Goal: Information Seeking & Learning: Learn about a topic

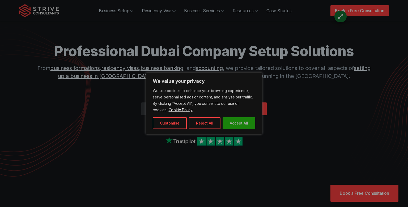
click at [235, 125] on button "Accept All" at bounding box center [239, 123] width 33 height 12
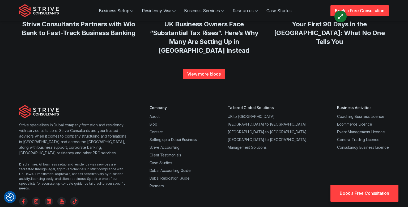
scroll to position [2077, 0]
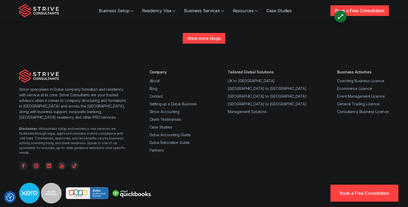
drag, startPoint x: 130, startPoint y: 168, endPoint x: 141, endPoint y: 167, distance: 10.7
click at [212, 139] on div "Strive specialises in Dubai company formation and residency with service at its…" at bounding box center [204, 150] width 383 height 162
drag, startPoint x: 130, startPoint y: 167, endPoint x: 134, endPoint y: 170, distance: 5.0
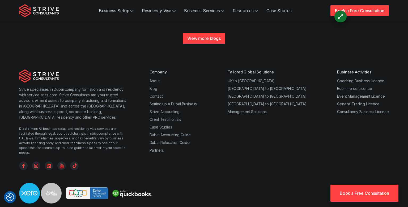
drag, startPoint x: 130, startPoint y: 167, endPoint x: 187, endPoint y: 167, distance: 56.9
drag, startPoint x: 180, startPoint y: 167, endPoint x: 129, endPoint y: 167, distance: 50.7
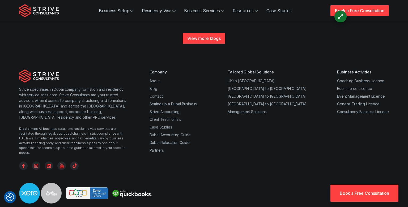
copy div "Strive Corporate Services Provider"
click at [123, 86] on p "Strive specialises in Dubai company formation and residency with service at its…" at bounding box center [73, 102] width 109 height 33
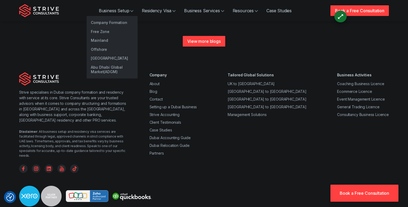
scroll to position [2069, 0]
